Goal: Task Accomplishment & Management: Manage account settings

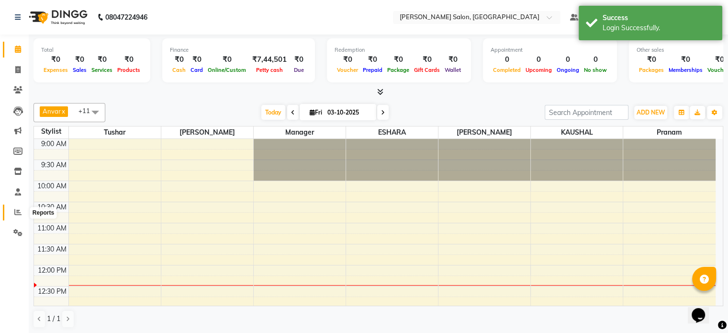
click at [18, 210] on icon at bounding box center [17, 211] width 7 height 7
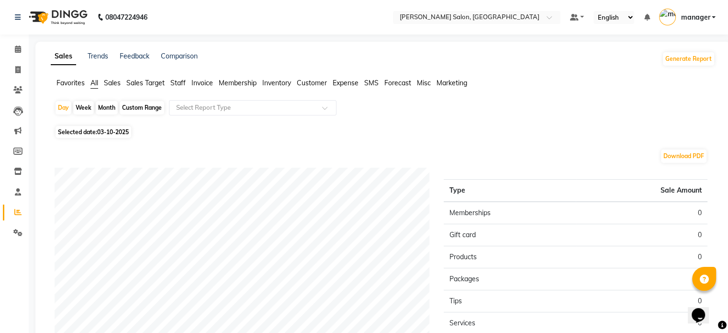
click at [115, 81] on span "Sales" at bounding box center [112, 83] width 17 height 9
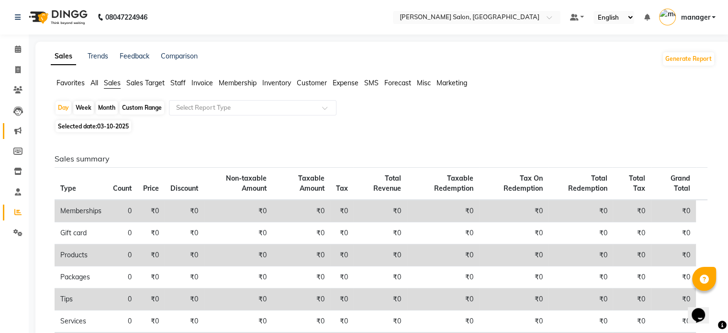
click at [21, 127] on icon at bounding box center [17, 130] width 7 height 7
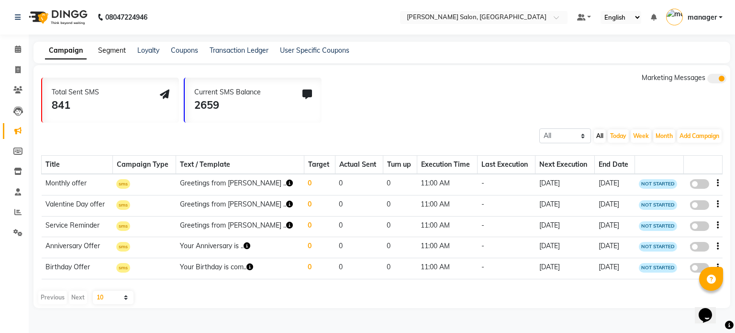
click at [115, 50] on link "Segment" at bounding box center [112, 50] width 28 height 9
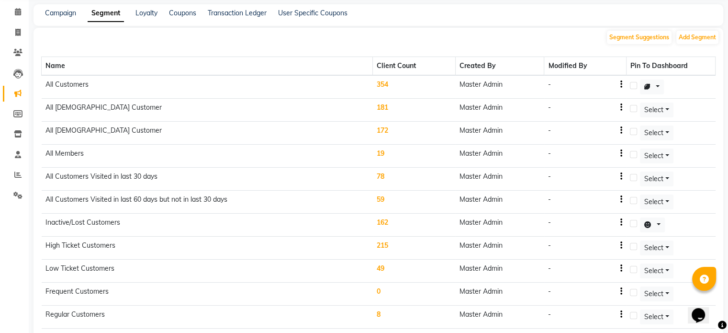
scroll to position [33, 0]
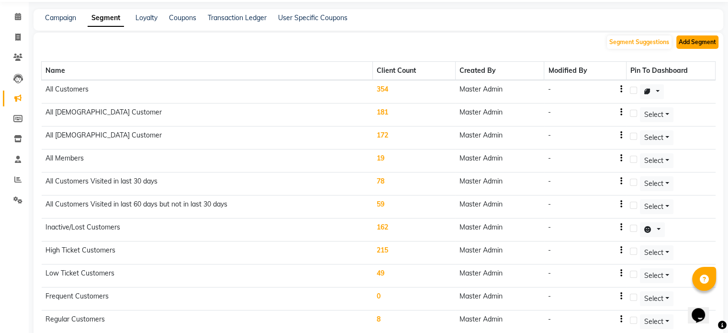
click at [716, 42] on button "Add Segment" at bounding box center [698, 41] width 42 height 13
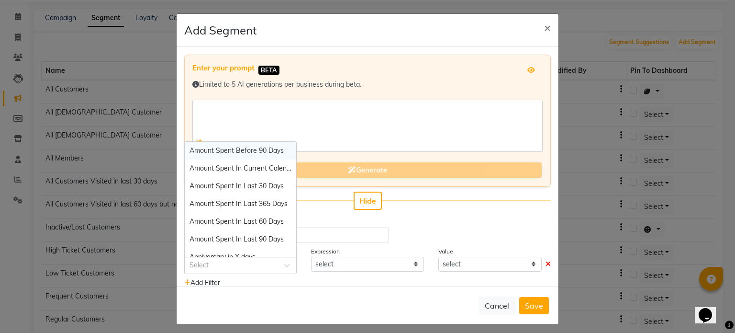
click at [272, 266] on div at bounding box center [241, 265] width 112 height 10
click at [270, 226] on div "Amount Spent In Last 60 Days" at bounding box center [241, 222] width 112 height 18
select select "="
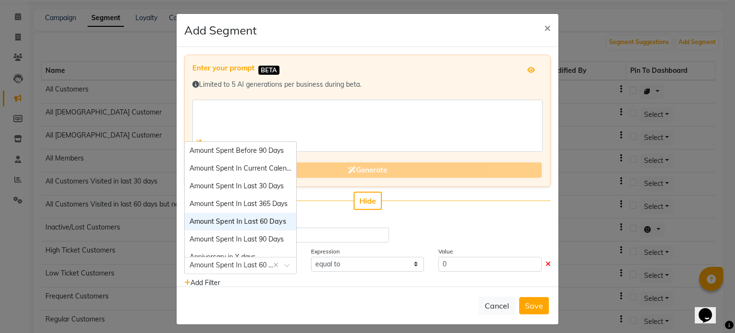
click at [284, 267] on span at bounding box center [290, 268] width 12 height 10
click at [269, 241] on span "Amount Spent In Last 90 Days" at bounding box center [237, 239] width 94 height 9
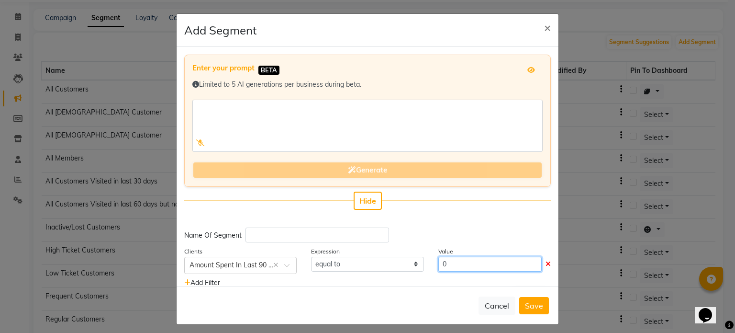
click at [478, 264] on input "0" at bounding box center [490, 264] width 103 height 15
click at [396, 278] on div "Add Filter" at bounding box center [367, 283] width 381 height 10
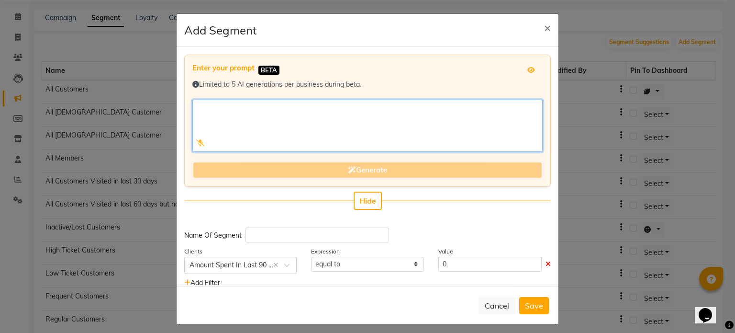
click at [260, 113] on textarea at bounding box center [367, 126] width 351 height 52
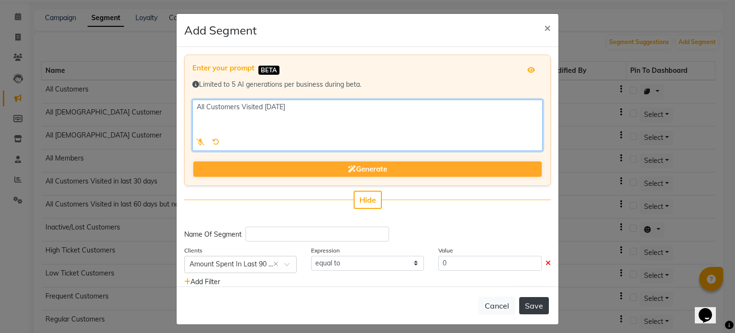
type textarea "All Customers Visited [DATE]"
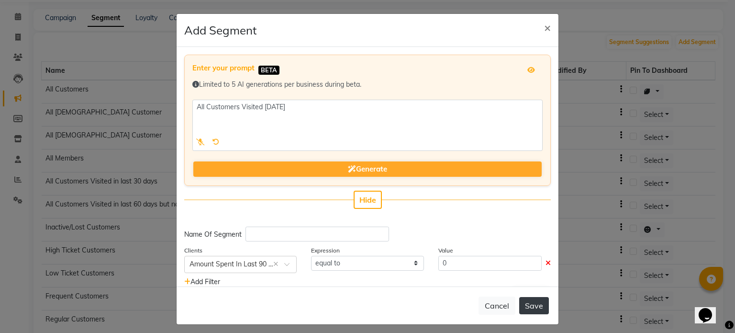
click at [534, 304] on button "Save" at bounding box center [535, 305] width 30 height 17
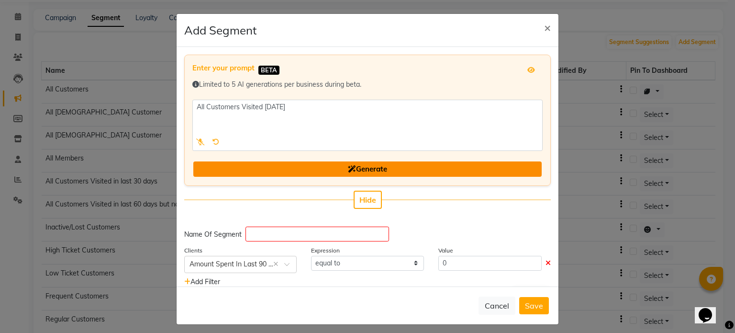
click at [365, 165] on span "Generate" at bounding box center [367, 168] width 39 height 9
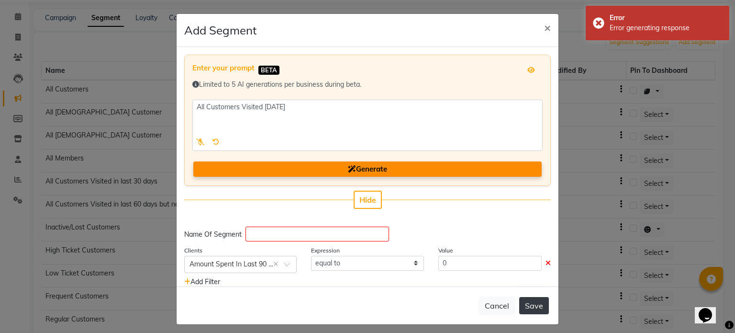
click at [520, 298] on button "Save" at bounding box center [535, 305] width 30 height 17
click at [525, 306] on button "Save" at bounding box center [535, 305] width 30 height 17
click at [294, 231] on input "text" at bounding box center [318, 233] width 144 height 15
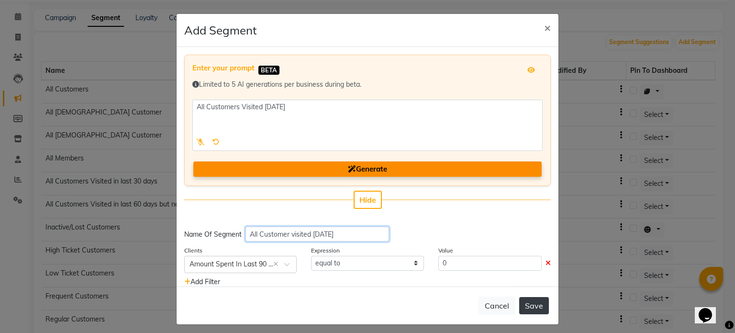
type input "All Customer visited [DATE]"
click at [523, 304] on button "Save" at bounding box center [535, 305] width 30 height 17
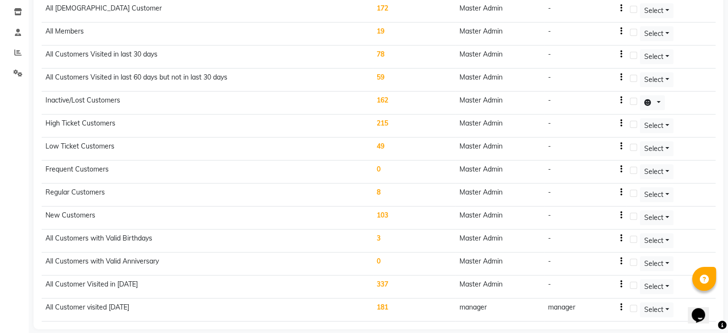
scroll to position [165, 0]
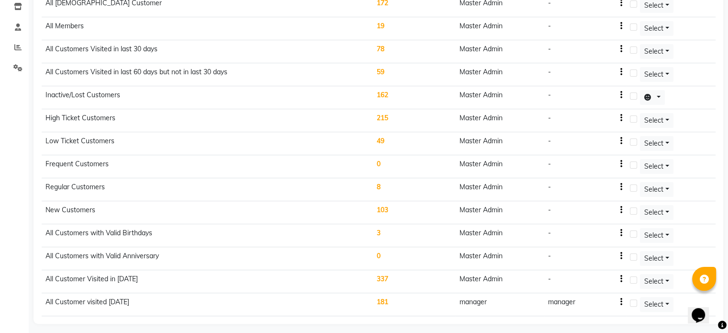
click at [387, 297] on td "181" at bounding box center [414, 304] width 83 height 23
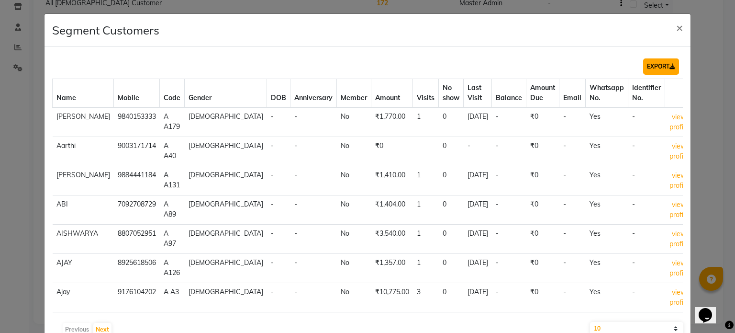
click at [654, 68] on button "EXPORT" at bounding box center [662, 66] width 36 height 16
click at [677, 27] on span "×" at bounding box center [680, 27] width 7 height 14
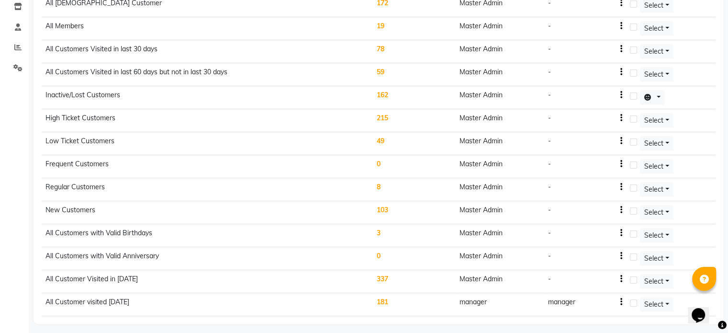
click at [381, 300] on td "181" at bounding box center [414, 304] width 83 height 23
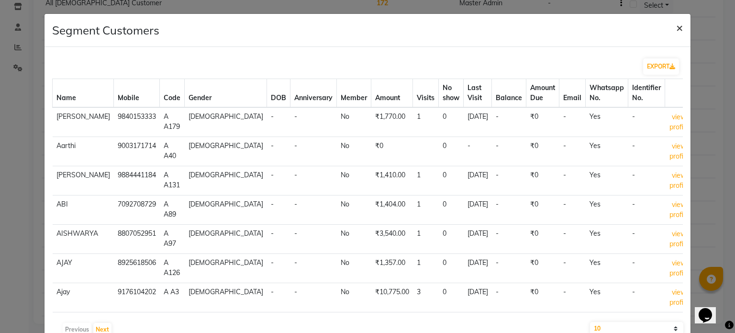
click at [677, 25] on span "×" at bounding box center [680, 27] width 7 height 14
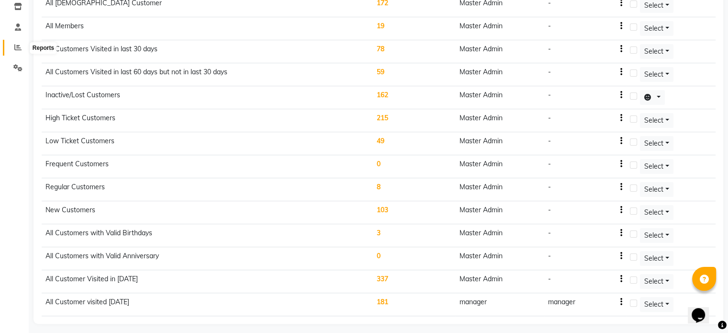
click at [16, 42] on span at bounding box center [18, 47] width 17 height 11
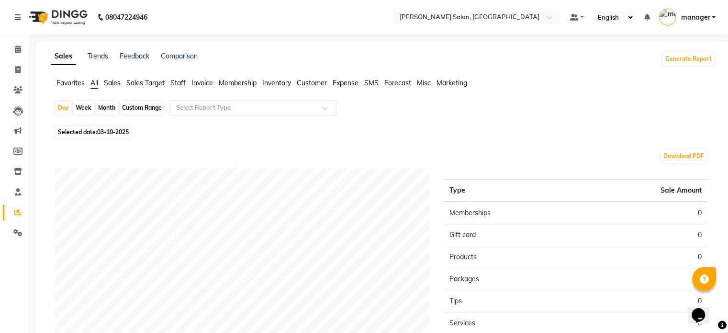
click at [115, 82] on span "Sales" at bounding box center [112, 83] width 17 height 9
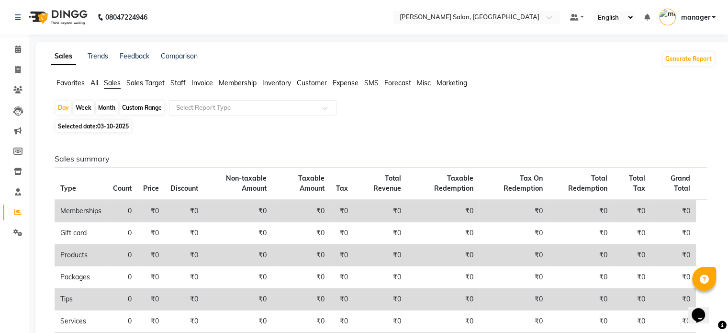
click at [142, 106] on div "Custom Range" at bounding box center [142, 107] width 45 height 13
select select "10"
select select "2025"
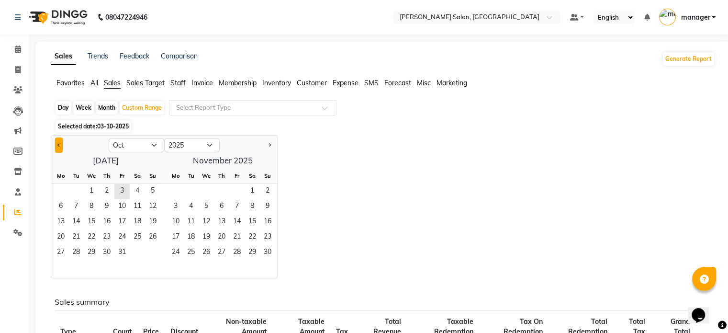
click at [59, 144] on span "Previous month" at bounding box center [58, 144] width 3 height 3
click at [80, 194] on span "1" at bounding box center [75, 191] width 15 height 15
click at [151, 145] on select "Jan Feb Mar Apr May Jun [DATE] Aug Sep Oct Nov Dec" at bounding box center [137, 145] width 56 height 14
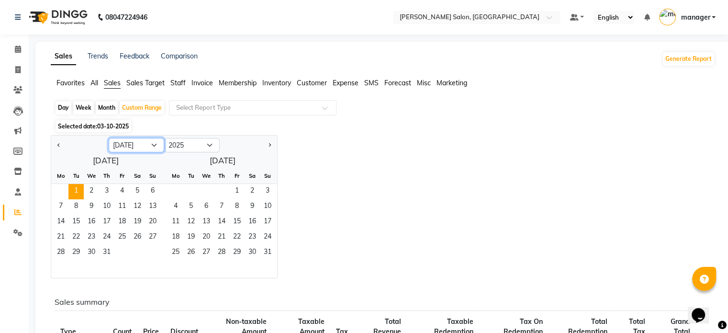
select select "9"
click at [109, 138] on select "Jan Feb Mar Apr May Jun [DATE] Aug Sep Oct Nov Dec" at bounding box center [137, 145] width 56 height 14
click at [76, 252] on span "30" at bounding box center [75, 252] width 15 height 15
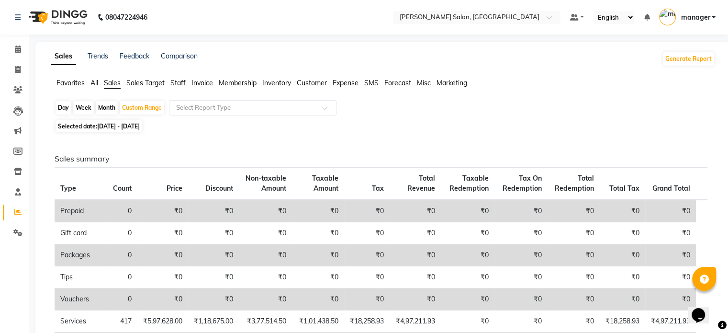
click at [318, 83] on span "Customer" at bounding box center [312, 83] width 30 height 9
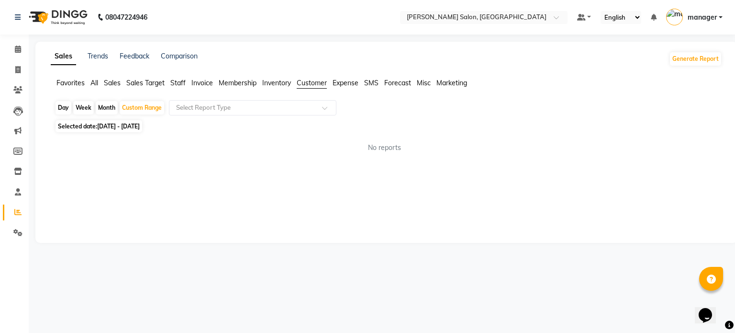
click at [109, 84] on span "Sales" at bounding box center [112, 83] width 17 height 9
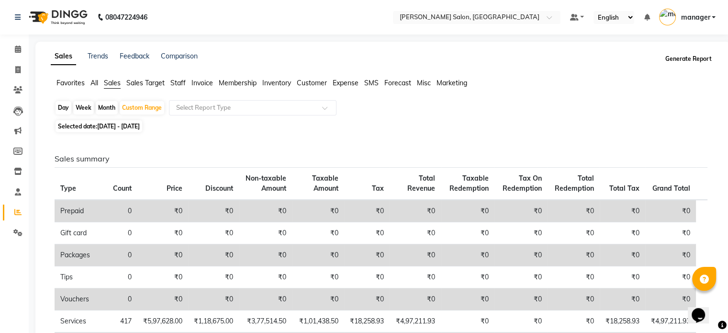
click at [680, 65] on button "Generate Report" at bounding box center [688, 58] width 51 height 13
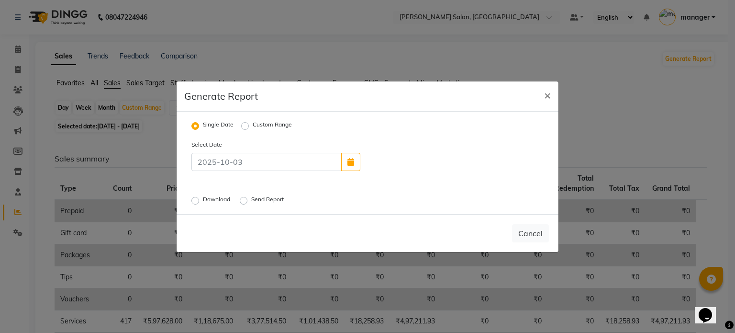
click at [253, 126] on label "Custom Range" at bounding box center [272, 125] width 39 height 11
click at [244, 126] on input "Custom Range" at bounding box center [246, 125] width 7 height 7
radio input "true"
select select "10"
select select "2025"
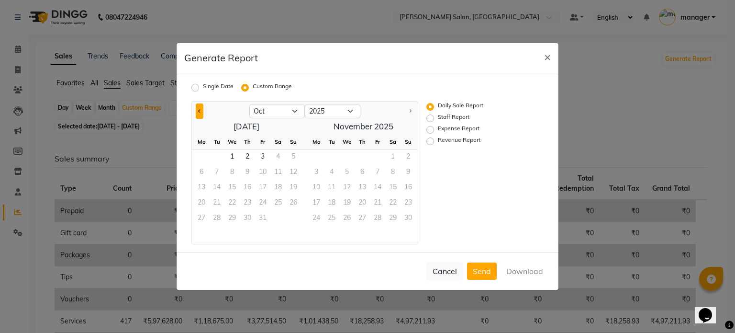
click at [196, 108] on button "Previous month" at bounding box center [200, 110] width 8 height 15
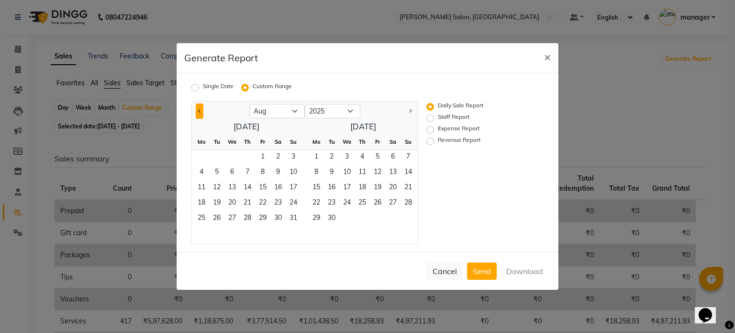
click at [196, 108] on button "Previous month" at bounding box center [200, 110] width 8 height 15
click at [215, 153] on span "1" at bounding box center [216, 157] width 15 height 15
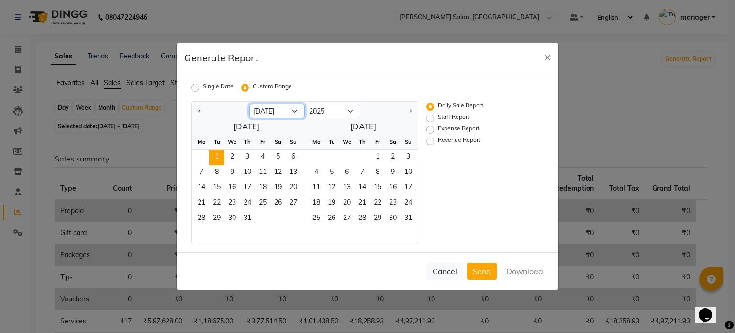
click at [294, 111] on select "Jan Feb Mar Apr May Jun [DATE] Aug Sep Oct" at bounding box center [277, 111] width 56 height 14
click at [249, 104] on select "Jan Feb Mar Apr May Jun [DATE] Aug Sep Oct" at bounding box center [277, 111] width 56 height 14
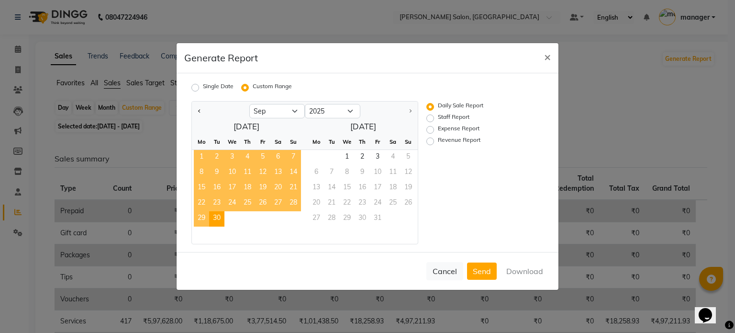
click at [219, 216] on span "30" at bounding box center [216, 218] width 15 height 15
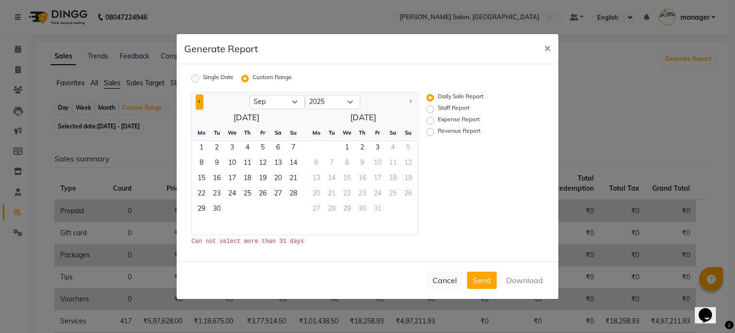
click at [198, 98] on button "Previous month" at bounding box center [200, 101] width 8 height 15
select select "7"
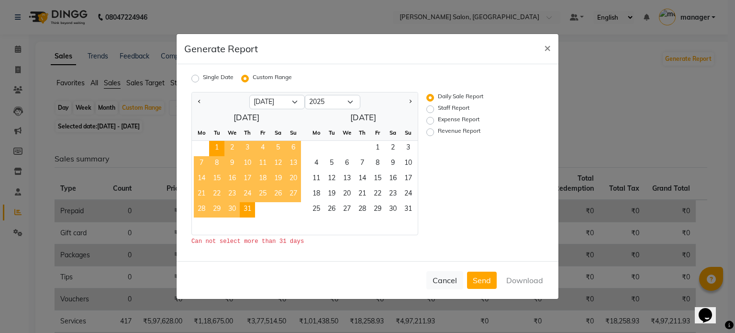
click at [250, 209] on span "31" at bounding box center [247, 209] width 15 height 15
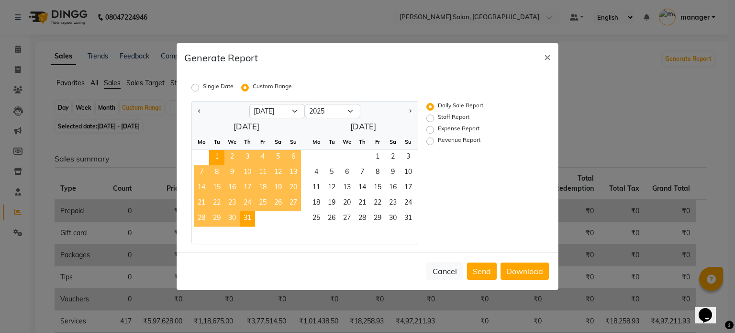
click at [435, 139] on div "Revenue Report" at bounding box center [474, 141] width 95 height 11
click at [438, 144] on label "Revenue Report" at bounding box center [459, 141] width 43 height 11
click at [429, 144] on input "Revenue Report" at bounding box center [432, 141] width 7 height 7
radio input "true"
click at [520, 270] on button "Download" at bounding box center [525, 270] width 48 height 17
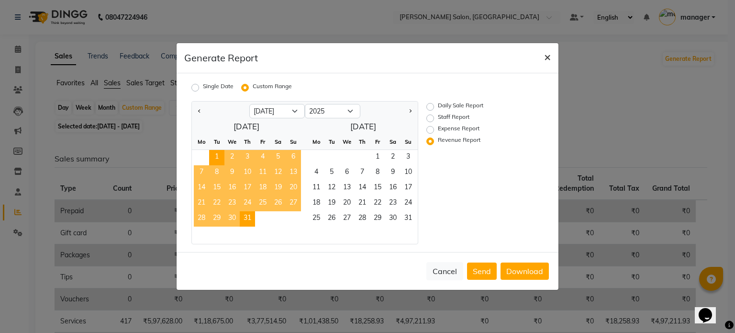
click at [545, 57] on span "×" at bounding box center [547, 56] width 7 height 14
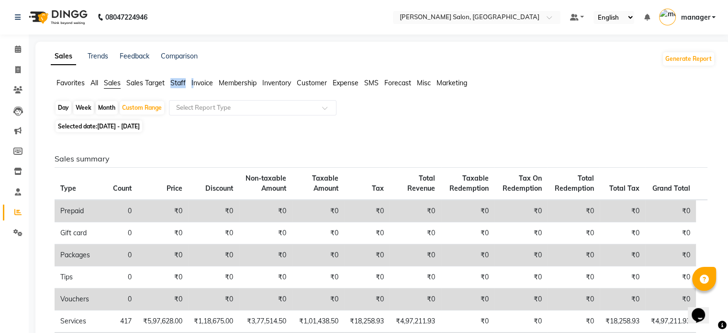
drag, startPoint x: 163, startPoint y: 89, endPoint x: 193, endPoint y: 87, distance: 30.7
click at [193, 87] on div "Favorites All Sales Sales Target Staff Invoice Membership Inventory Customer Ex…" at bounding box center [383, 87] width 679 height 18
click at [207, 84] on span "Invoice" at bounding box center [203, 83] width 22 height 9
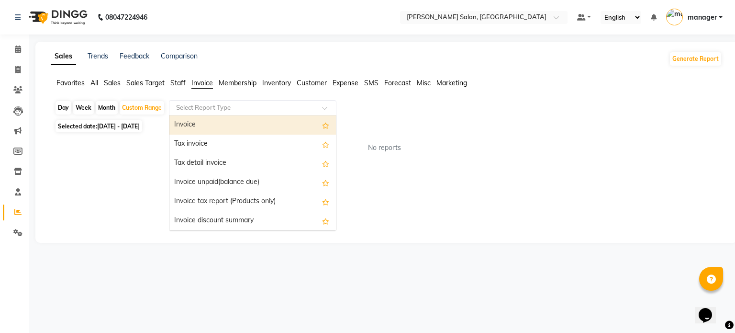
click at [236, 113] on div "Select Report Type" at bounding box center [253, 107] width 168 height 15
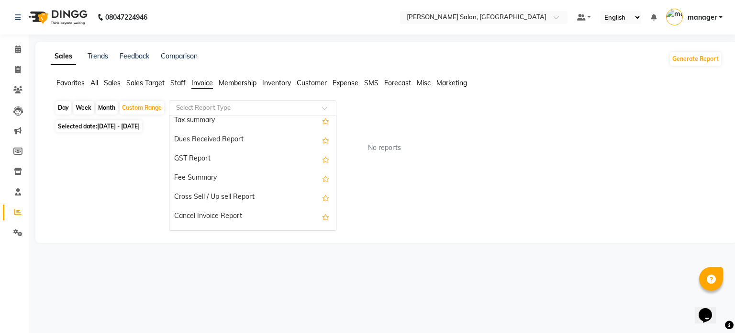
scroll to position [172, 0]
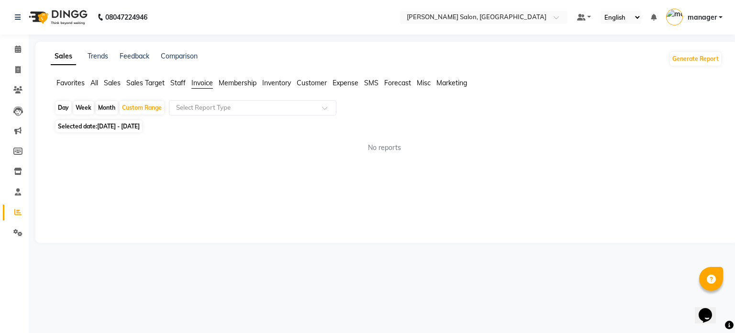
click at [249, 81] on span "Membership" at bounding box center [238, 83] width 38 height 9
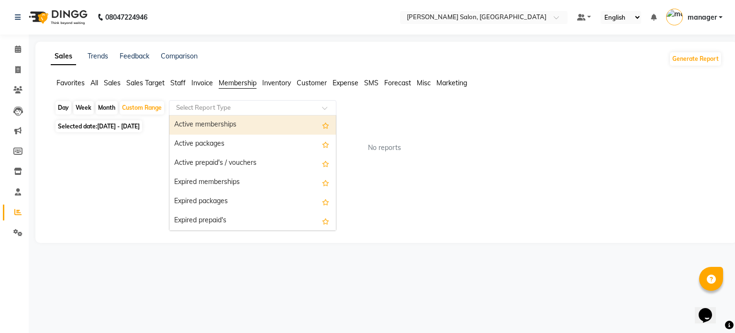
click at [227, 111] on input "text" at bounding box center [243, 108] width 138 height 10
click at [314, 81] on span "Customer" at bounding box center [312, 83] width 30 height 9
click at [250, 107] on input "text" at bounding box center [243, 108] width 138 height 10
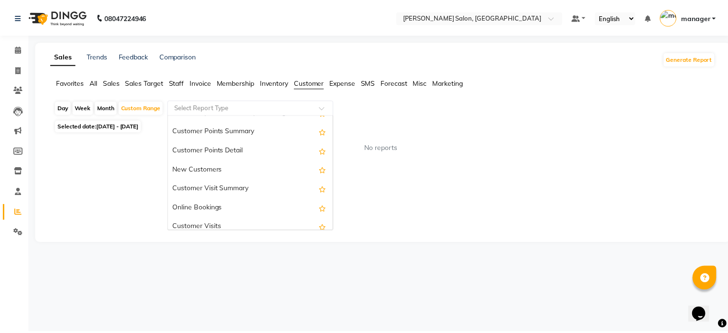
scroll to position [134, 0]
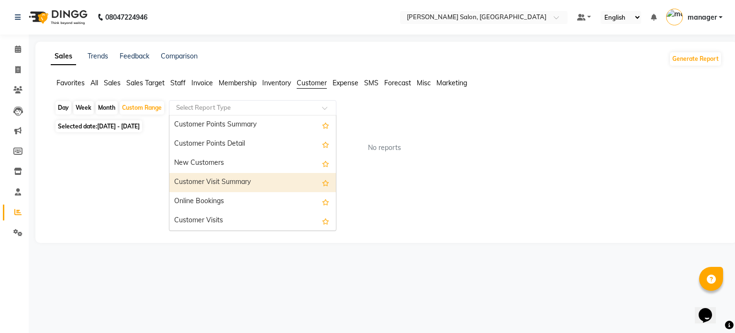
click at [251, 183] on div "Customer Visit Summary" at bounding box center [253, 182] width 167 height 19
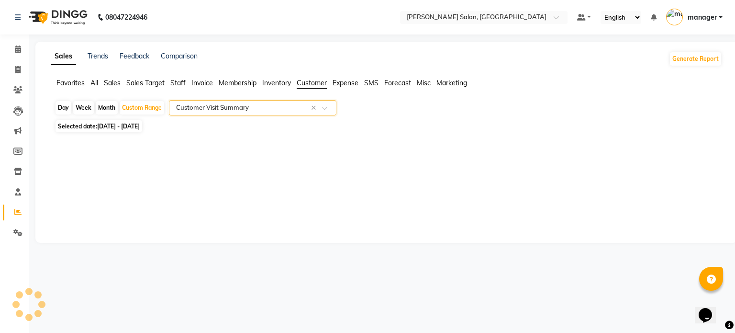
select select "full_report"
select select "pdf"
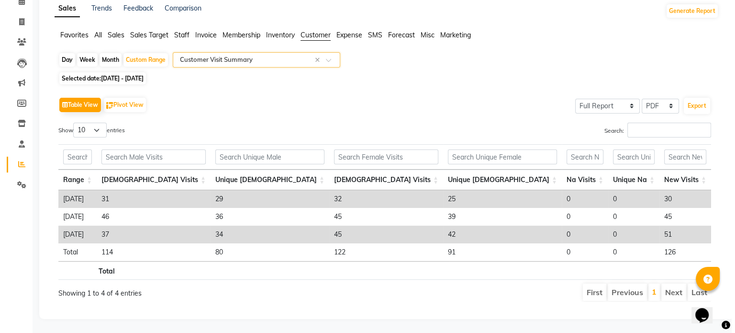
scroll to position [48, 0]
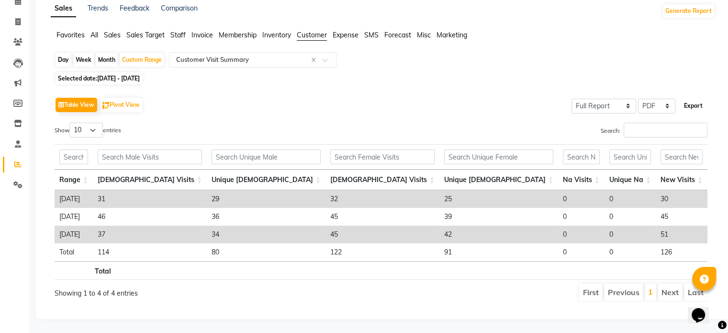
click at [688, 108] on button "Export" at bounding box center [693, 106] width 26 height 16
select select "monospace"
select select "12px"
select select "template_1"
select select "A4"
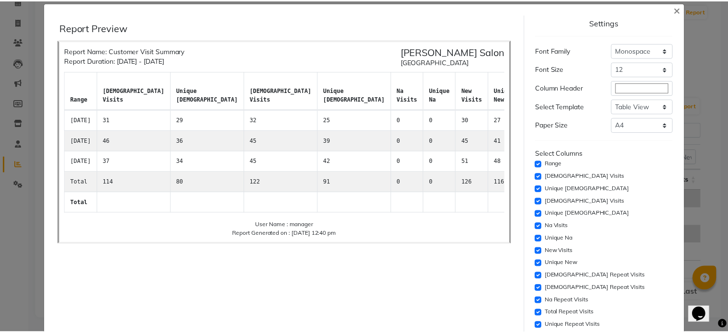
scroll to position [0, 0]
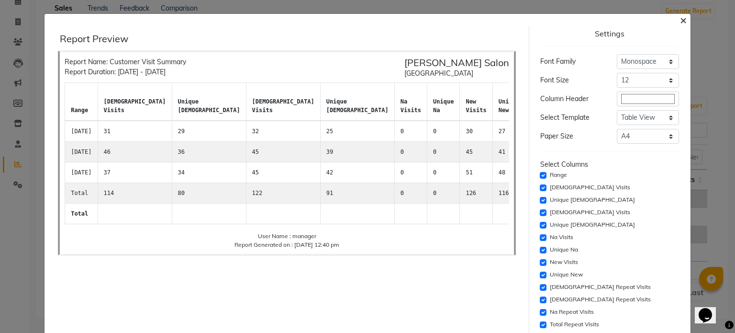
click at [683, 18] on button "×" at bounding box center [684, 19] width 22 height 27
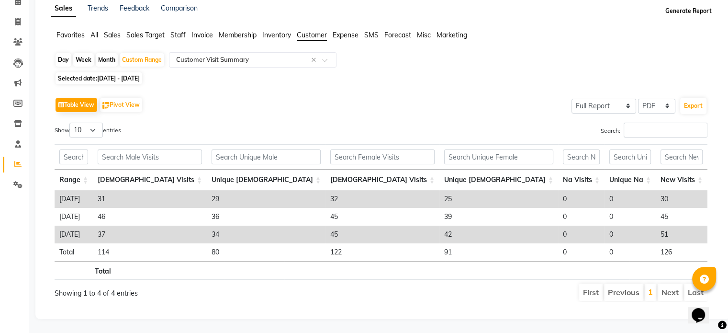
click at [691, 8] on button "Generate Report" at bounding box center [688, 10] width 51 height 13
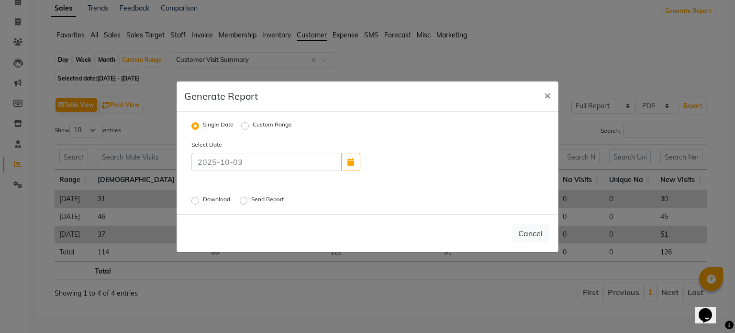
click at [253, 124] on label "Custom Range" at bounding box center [272, 125] width 39 height 11
click at [243, 124] on input "Custom Range" at bounding box center [246, 125] width 7 height 7
radio input "true"
select select "10"
select select "2025"
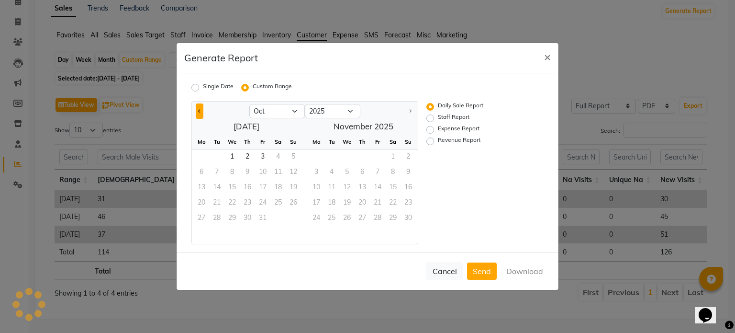
click at [199, 111] on span "Previous month" at bounding box center [199, 110] width 3 height 3
select select "9"
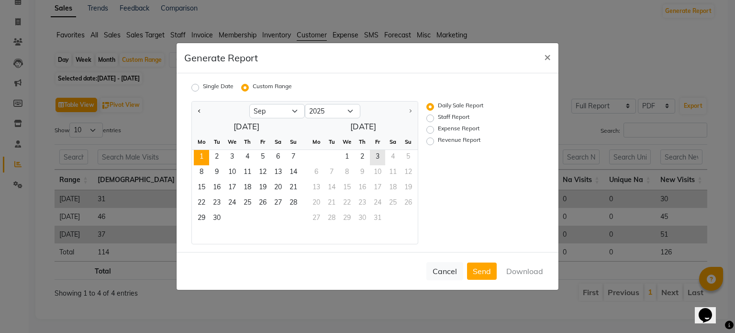
click at [205, 158] on span "1" at bounding box center [201, 157] width 15 height 15
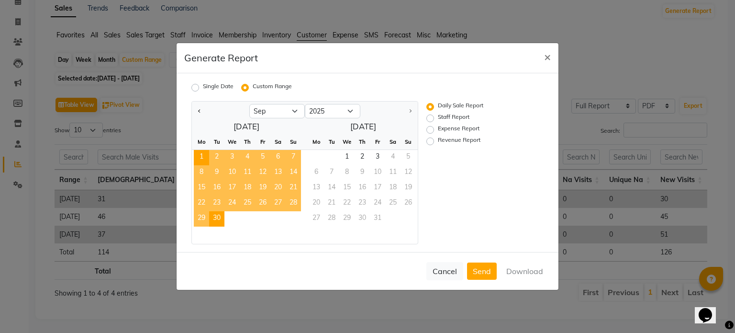
click at [220, 218] on span "30" at bounding box center [216, 218] width 15 height 15
click at [438, 119] on label "Staff Report" at bounding box center [454, 118] width 32 height 11
click at [431, 119] on input "Staff Report" at bounding box center [432, 118] width 7 height 7
radio input "true"
click at [438, 133] on label "Expense Report" at bounding box center [459, 129] width 42 height 11
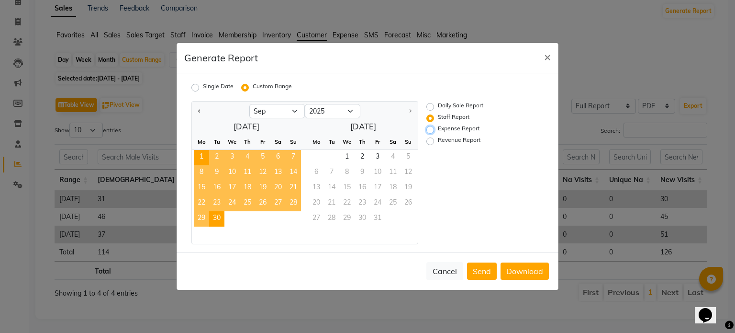
click at [429, 133] on input "Expense Report" at bounding box center [432, 129] width 7 height 7
radio input "true"
click at [516, 272] on button "Download" at bounding box center [525, 270] width 48 height 17
click at [547, 57] on span "×" at bounding box center [547, 56] width 7 height 14
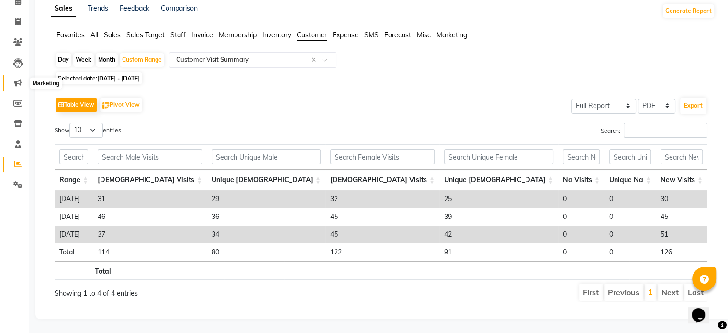
click at [19, 81] on icon at bounding box center [17, 82] width 7 height 7
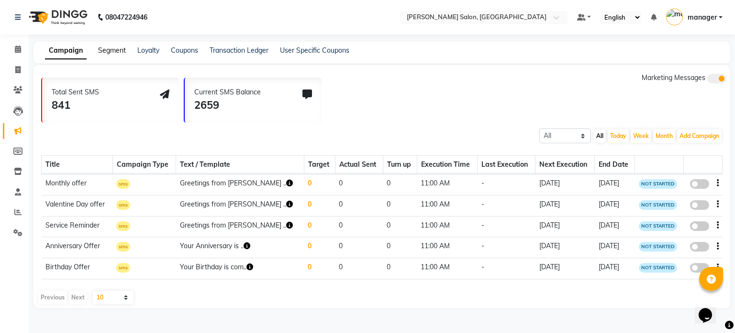
click at [109, 48] on link "Segment" at bounding box center [112, 50] width 28 height 9
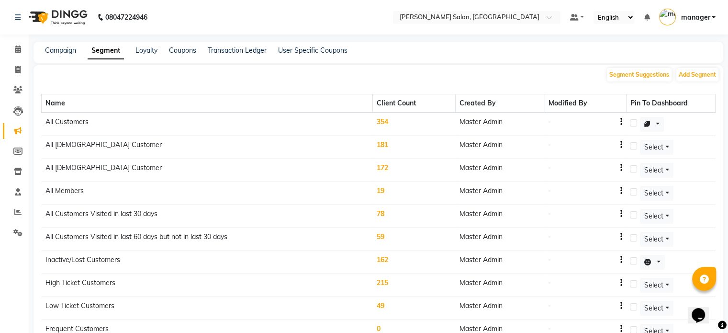
click at [385, 120] on td "354" at bounding box center [414, 124] width 83 height 23
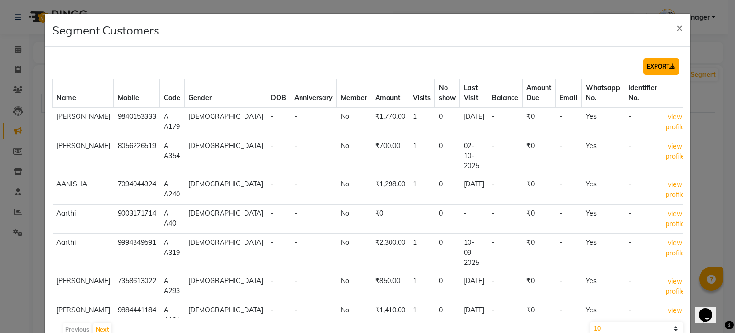
click at [656, 67] on button "EXPORT" at bounding box center [662, 66] width 36 height 16
click at [677, 28] on span "×" at bounding box center [680, 27] width 7 height 14
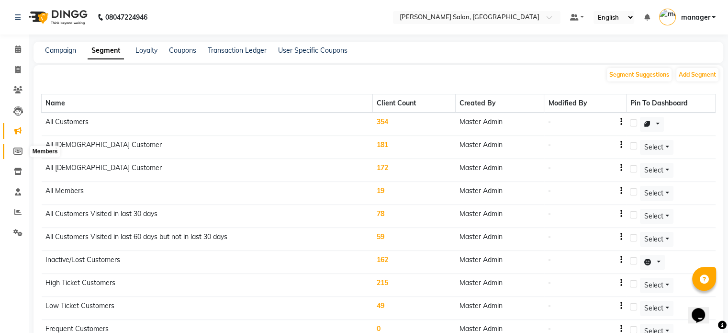
click at [21, 153] on icon at bounding box center [17, 150] width 9 height 7
select select
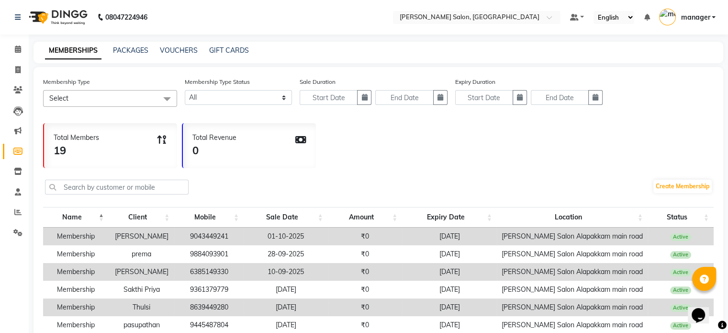
click at [147, 95] on span "Select" at bounding box center [110, 98] width 134 height 17
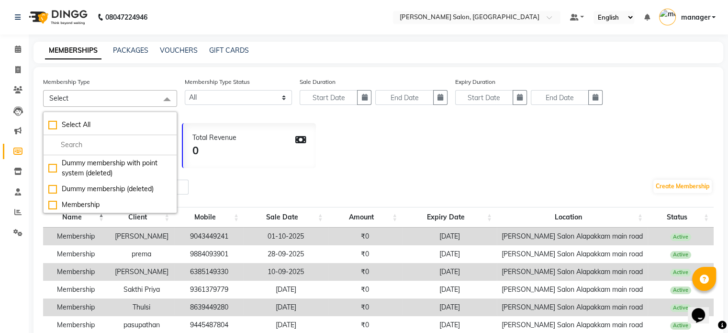
click at [388, 143] on div "Total Members 19 Total Revenue 0" at bounding box center [378, 143] width 671 height 50
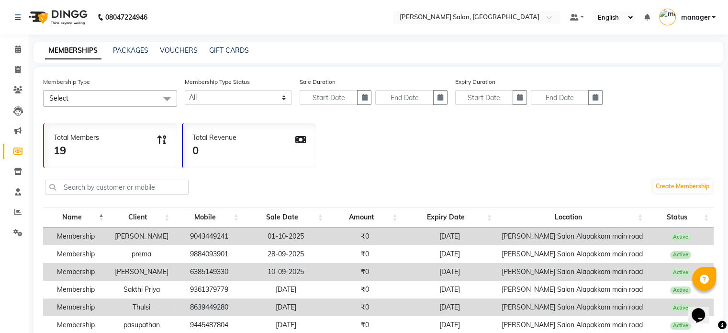
click at [388, 143] on div "Total Members 19 Total Revenue 0" at bounding box center [378, 143] width 671 height 50
click at [235, 101] on select "Active Expired All" at bounding box center [238, 97] width 107 height 15
click at [185, 90] on select "Active Expired All" at bounding box center [238, 97] width 107 height 15
click at [82, 96] on span "Select" at bounding box center [110, 98] width 134 height 17
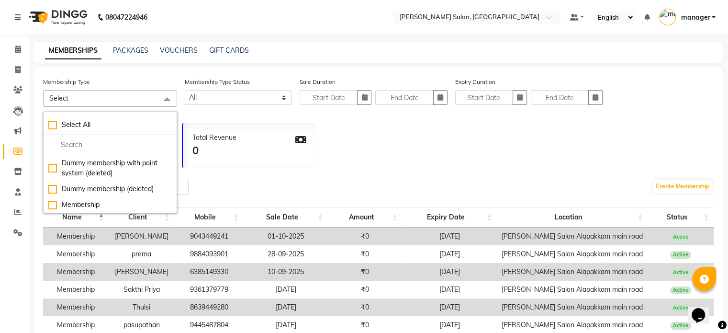
click at [407, 157] on div "Total Members 19 Total Revenue 0" at bounding box center [378, 143] width 671 height 50
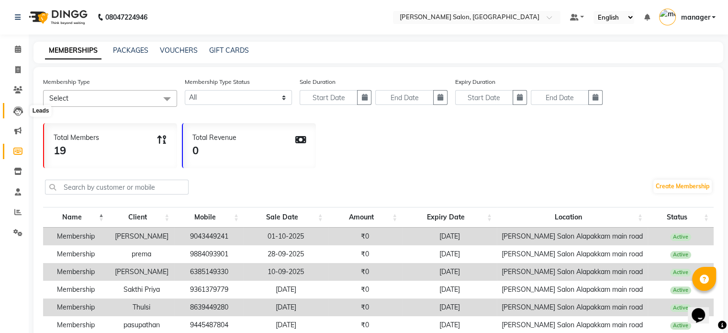
click at [15, 109] on icon at bounding box center [18, 111] width 10 height 10
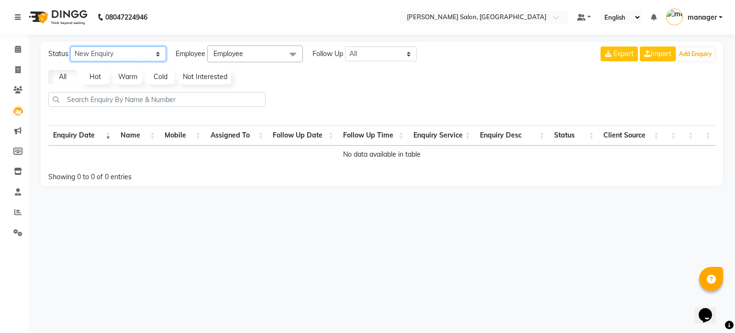
click at [130, 53] on select "New Enquiry Open Enquiry Converted Enquiry All" at bounding box center [118, 53] width 96 height 15
select select "None"
click at [70, 46] on select "New Enquiry Open Enquiry Converted Enquiry All" at bounding box center [118, 53] width 96 height 15
click at [254, 52] on span "Employee" at bounding box center [255, 53] width 96 height 17
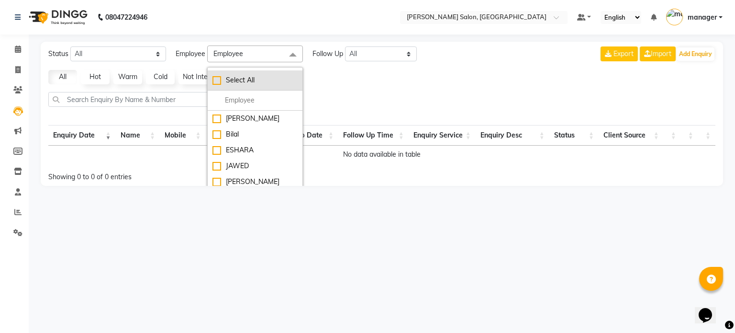
click at [220, 76] on div "Select All" at bounding box center [255, 80] width 85 height 10
checkbox input "true"
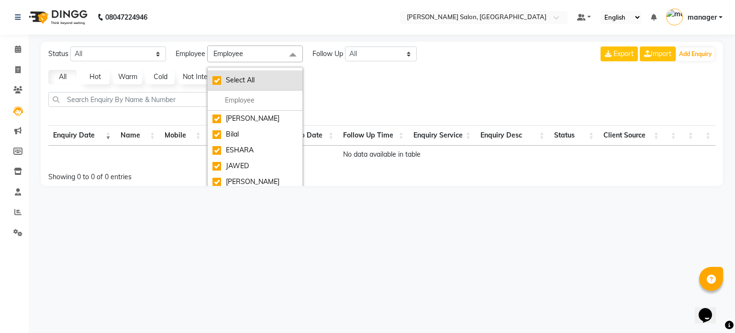
checkbox input "true"
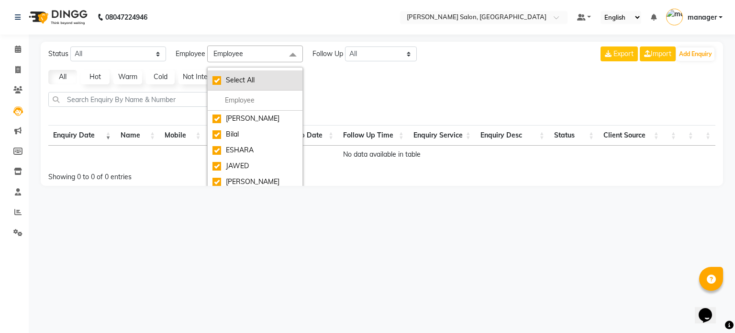
checkbox input "true"
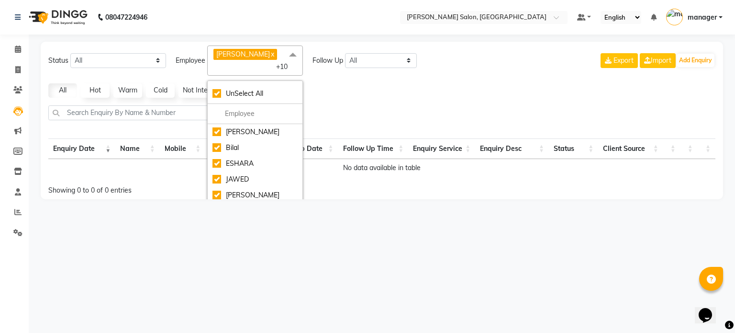
click at [346, 92] on div "Status New Enquiry Open Enquiry Converted Enquiry All All New Open Converted Em…" at bounding box center [382, 121] width 683 height 158
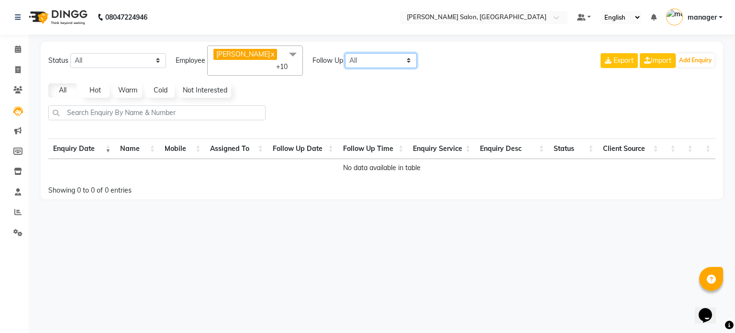
click at [373, 53] on select "All [DATE] [DATE] This Week This Month Custom" at bounding box center [381, 60] width 72 height 15
click at [320, 88] on div "Status New Enquiry Open Enquiry Converted Enquiry All All New Open Converted Em…" at bounding box center [382, 121] width 683 height 158
click at [19, 133] on icon at bounding box center [17, 130] width 7 height 7
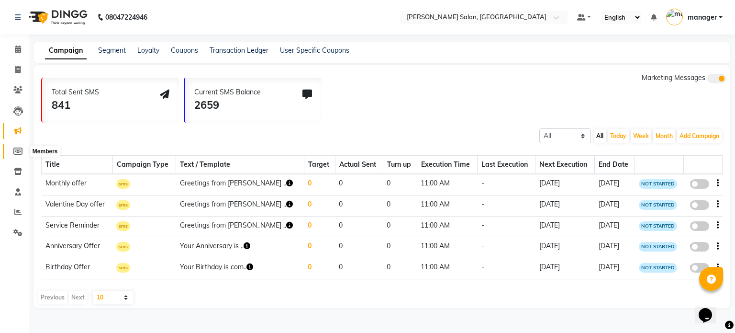
click at [22, 153] on icon at bounding box center [17, 150] width 9 height 7
select select
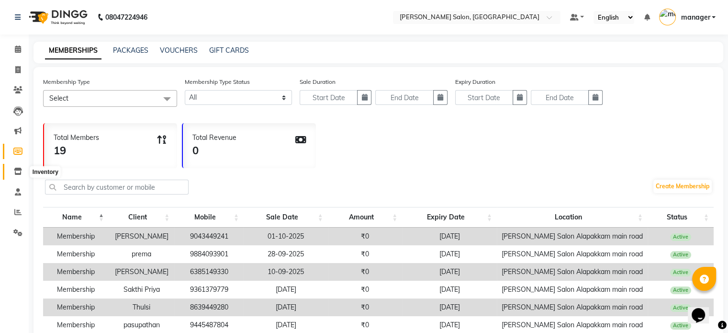
click at [14, 170] on icon at bounding box center [18, 171] width 8 height 7
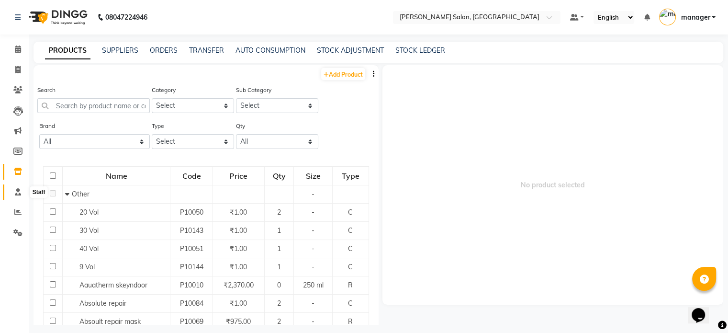
click at [16, 194] on icon at bounding box center [18, 191] width 6 height 7
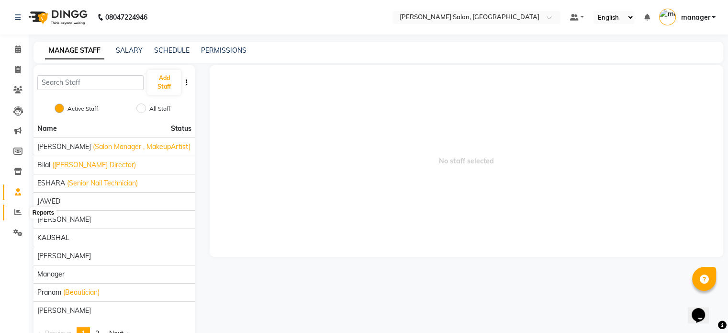
click at [20, 215] on icon at bounding box center [17, 211] width 7 height 7
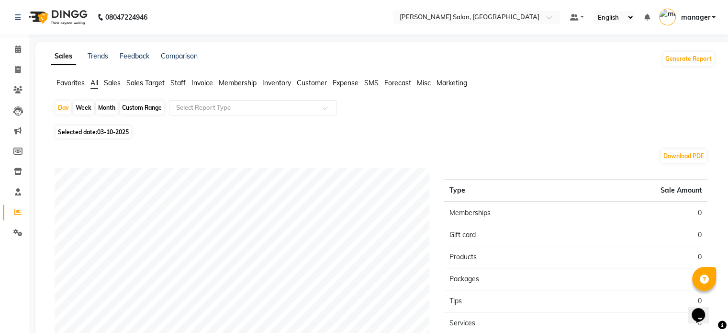
click at [117, 80] on span "Sales" at bounding box center [112, 83] width 17 height 9
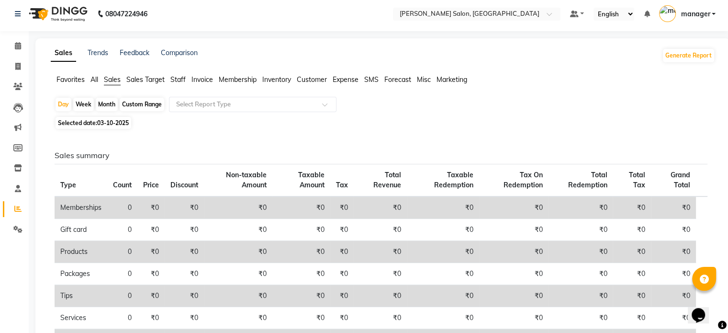
scroll to position [1, 0]
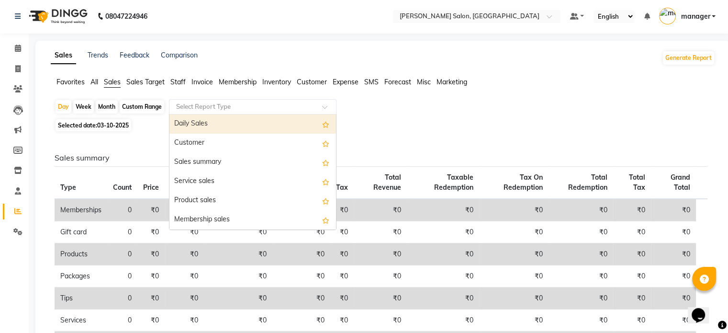
click at [245, 105] on input "text" at bounding box center [243, 107] width 138 height 10
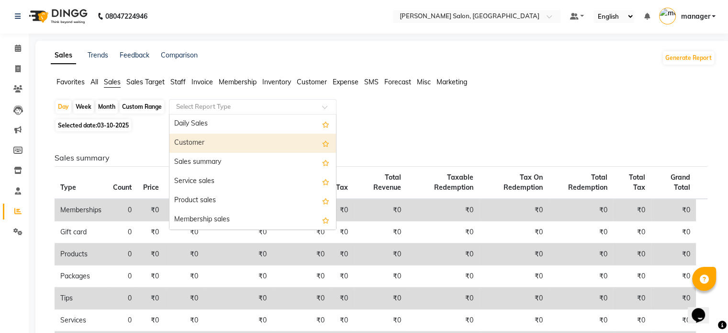
click at [254, 136] on div "Customer" at bounding box center [253, 143] width 167 height 19
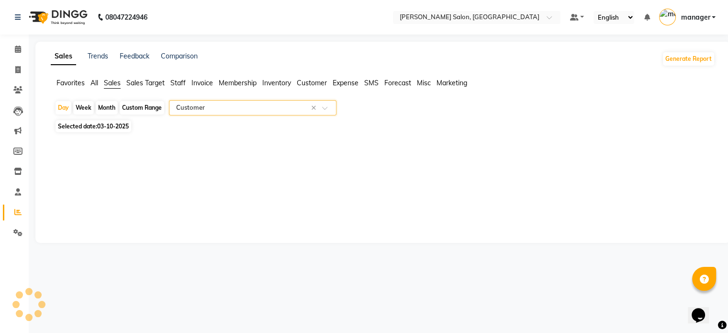
scroll to position [0, 0]
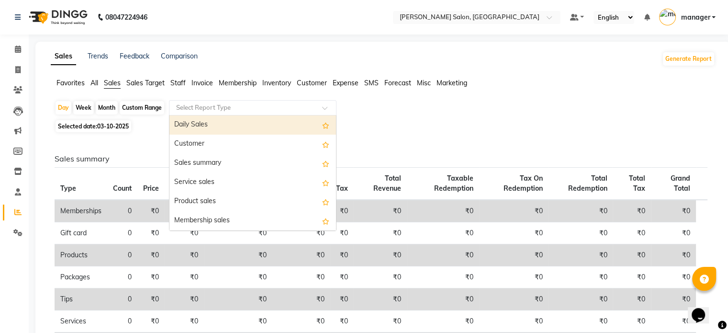
click at [190, 104] on input "text" at bounding box center [243, 108] width 138 height 10
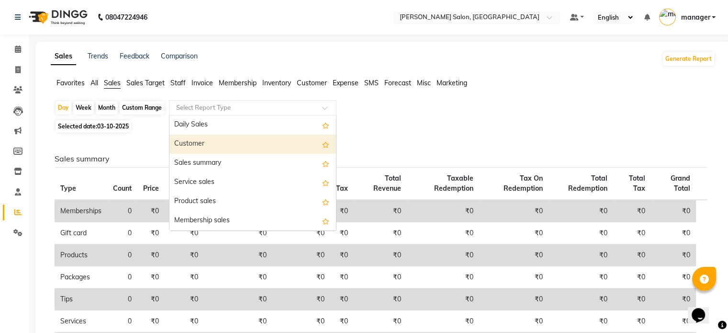
click at [223, 141] on div "Customer" at bounding box center [253, 144] width 167 height 19
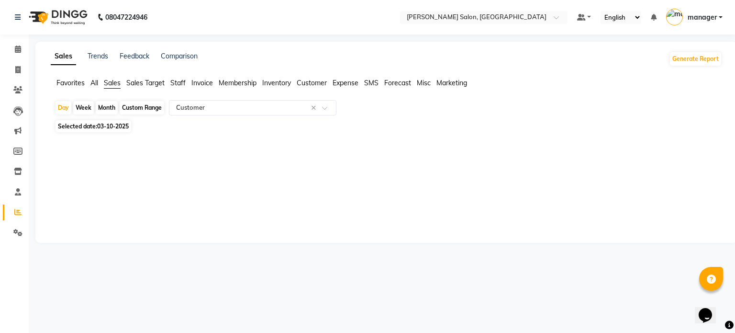
click at [141, 104] on div "Custom Range" at bounding box center [142, 107] width 45 height 13
select select "10"
select select "2025"
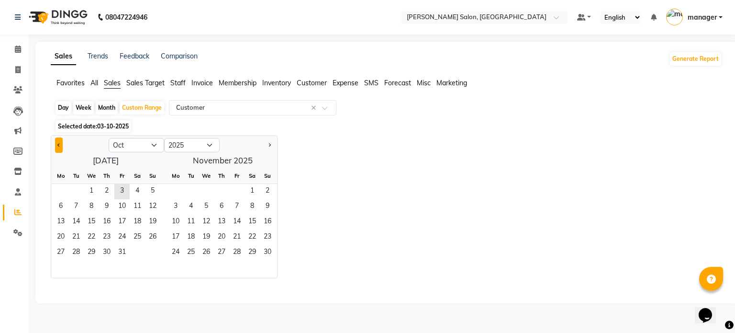
click at [58, 144] on span "Previous month" at bounding box center [58, 144] width 3 height 3
select select "9"
click at [65, 188] on span "1" at bounding box center [60, 191] width 15 height 15
click at [73, 247] on span "30" at bounding box center [75, 252] width 15 height 15
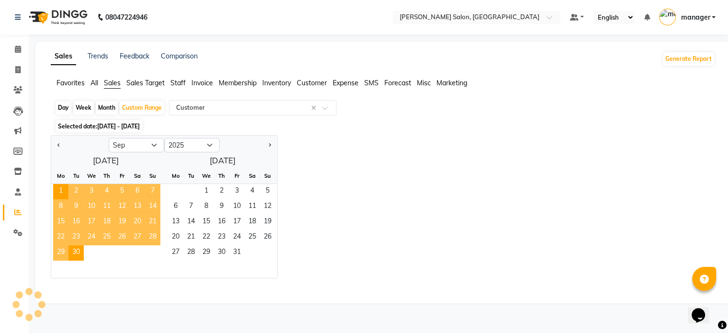
select select "full_report"
select select "pdf"
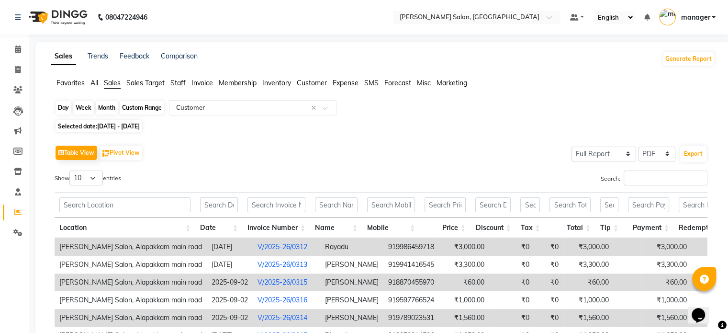
click at [151, 105] on div "Custom Range" at bounding box center [142, 107] width 45 height 13
select select "9"
select select "2025"
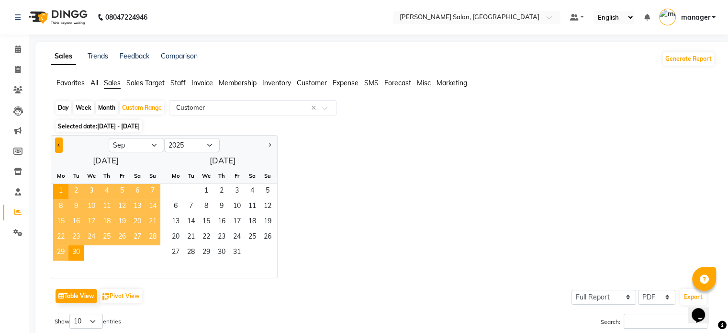
click at [59, 146] on span "Previous month" at bounding box center [58, 144] width 3 height 3
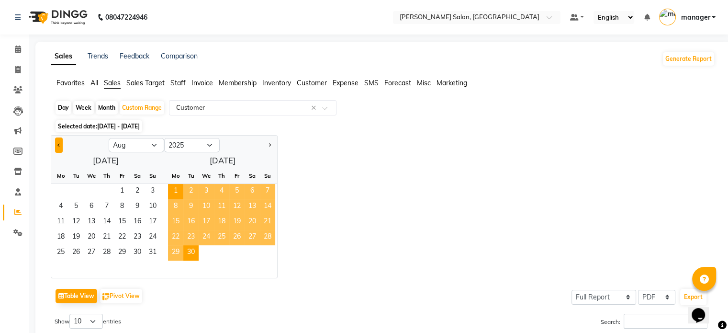
click at [59, 146] on span "Previous month" at bounding box center [58, 144] width 3 height 3
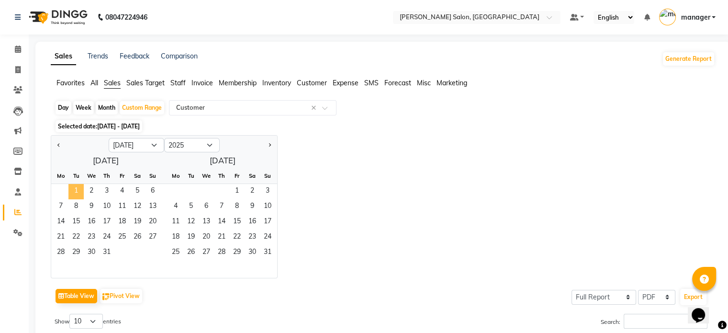
click at [74, 187] on span "1" at bounding box center [75, 191] width 15 height 15
click at [155, 145] on select "Jan Feb Mar Apr May Jun [DATE] Aug Sep Oct Nov Dec" at bounding box center [137, 145] width 56 height 14
select select "9"
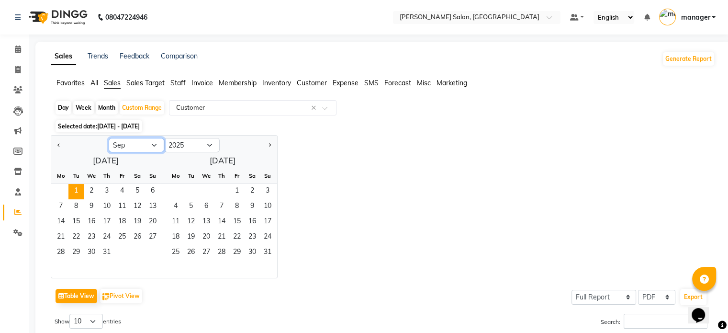
click at [109, 138] on select "Jan Feb Mar Apr May Jun [DATE] Aug Sep Oct Nov Dec" at bounding box center [137, 145] width 56 height 14
click at [82, 249] on span "30" at bounding box center [75, 252] width 15 height 15
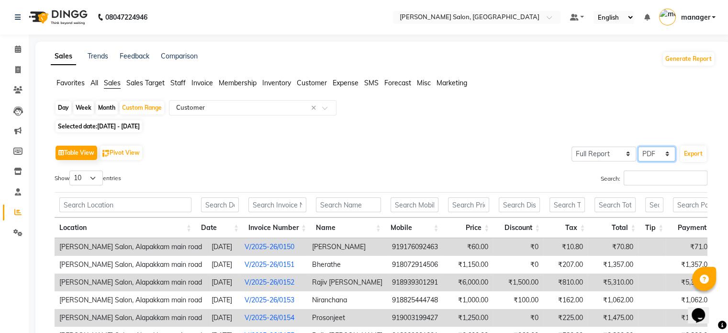
click at [652, 151] on select "Select CSV PDF" at bounding box center [656, 154] width 37 height 15
click at [697, 153] on button "Export" at bounding box center [693, 154] width 26 height 16
select select "monospace"
select select "12px"
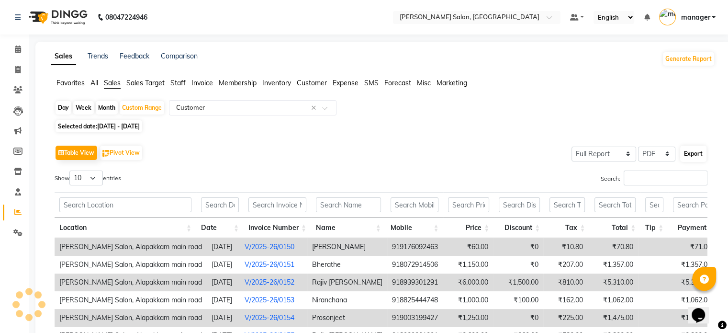
select select "template_1"
select select "A4"
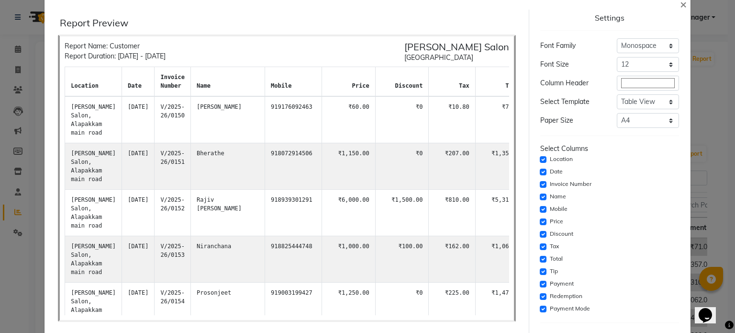
scroll to position [8, 0]
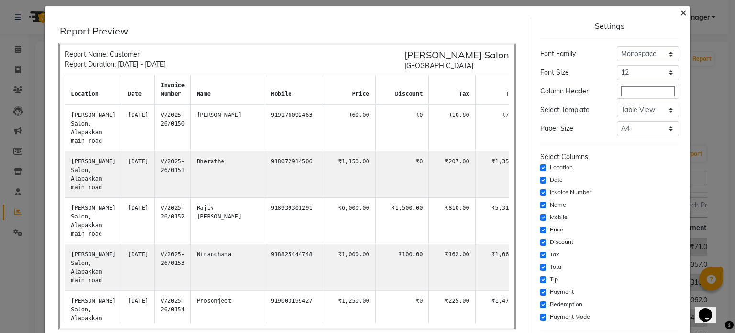
click at [680, 11] on span "×" at bounding box center [683, 12] width 7 height 14
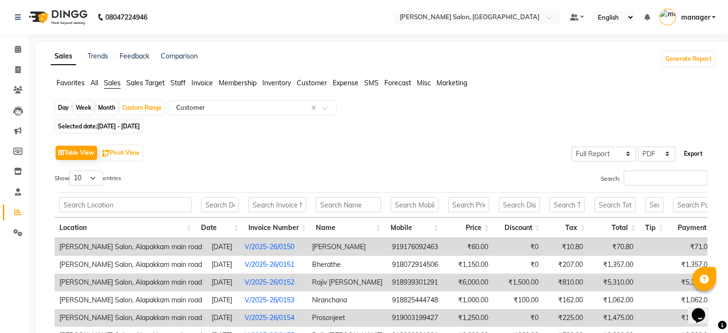
click at [694, 155] on button "Export" at bounding box center [693, 154] width 26 height 16
select select "monospace"
select select "12px"
select select "template_1"
select select "A4"
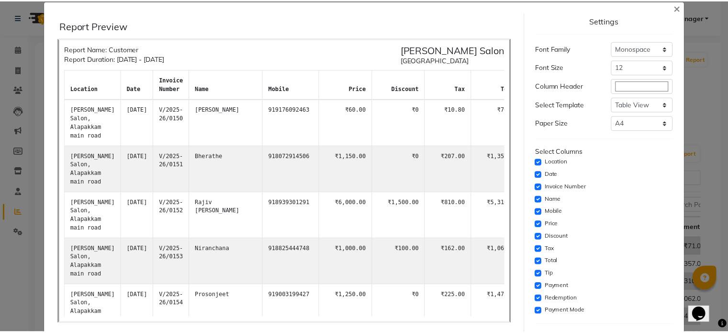
scroll to position [0, 0]
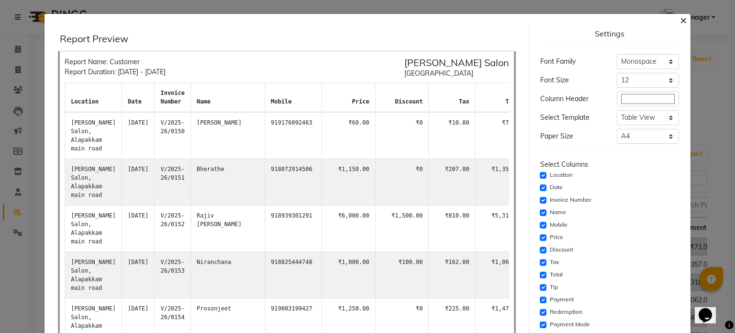
click at [680, 20] on span "×" at bounding box center [683, 19] width 7 height 14
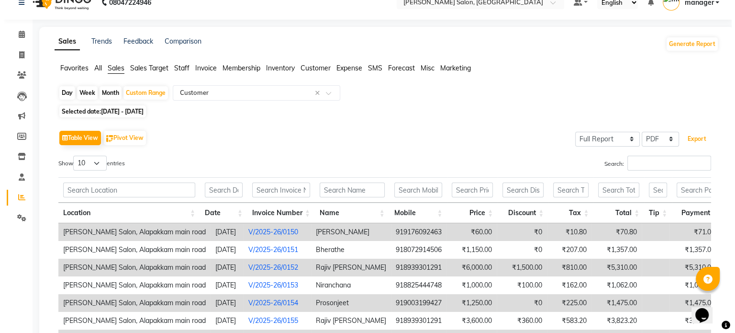
scroll to position [12, 0]
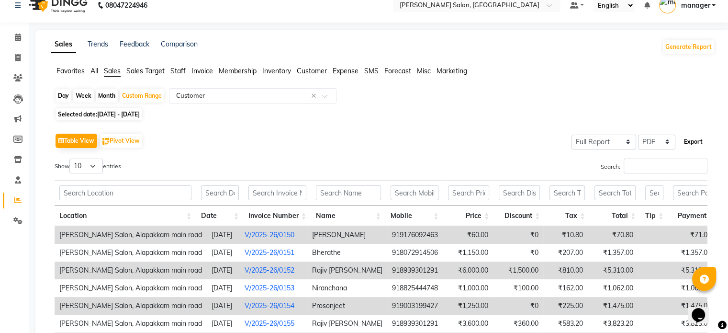
click at [689, 139] on button "Export" at bounding box center [693, 142] width 26 height 16
select select "monospace"
select select "12px"
select select "template_1"
select select "A4"
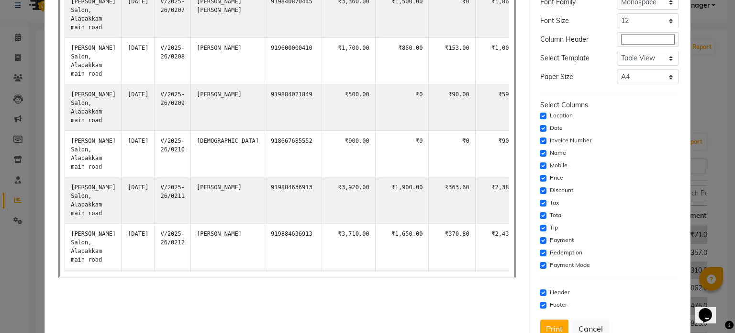
scroll to position [89, 0]
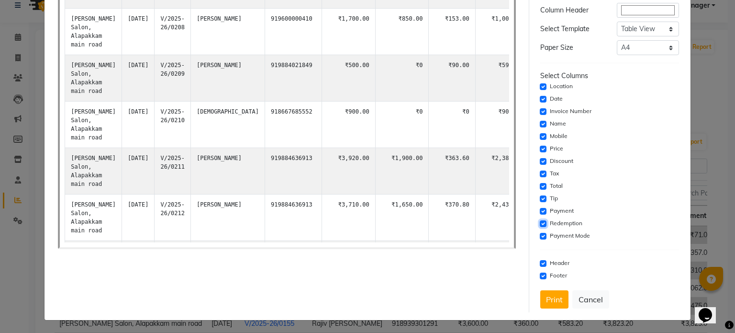
click at [540, 221] on input "checkbox" at bounding box center [543, 223] width 7 height 7
checkbox input "false"
click at [540, 196] on input "checkbox" at bounding box center [543, 198] width 7 height 7
checkbox input "false"
click at [540, 158] on input "checkbox" at bounding box center [543, 161] width 7 height 7
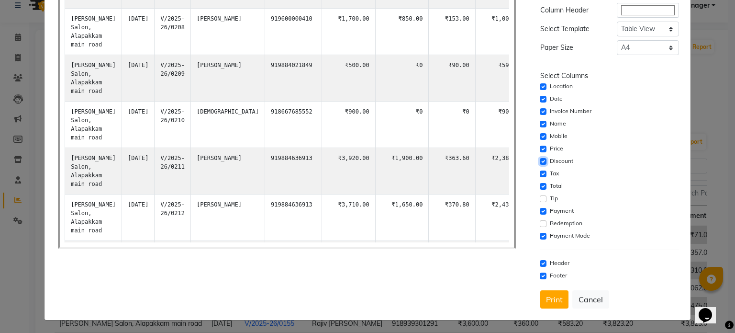
checkbox input "false"
click at [540, 149] on input "checkbox" at bounding box center [543, 149] width 7 height 7
checkbox input "false"
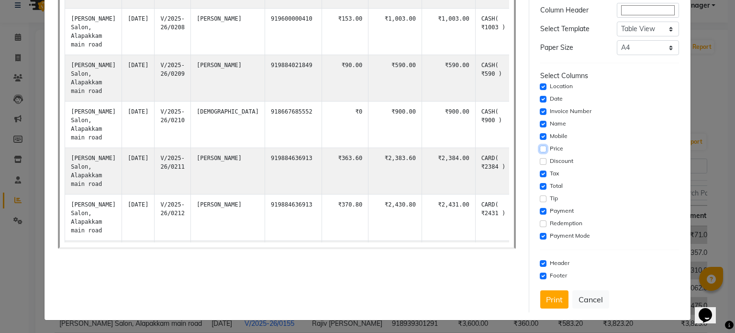
scroll to position [3909, 0]
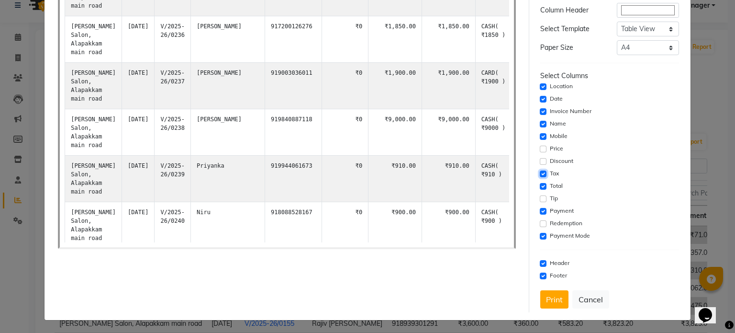
click at [540, 172] on input "checkbox" at bounding box center [543, 173] width 7 height 7
checkbox input "false"
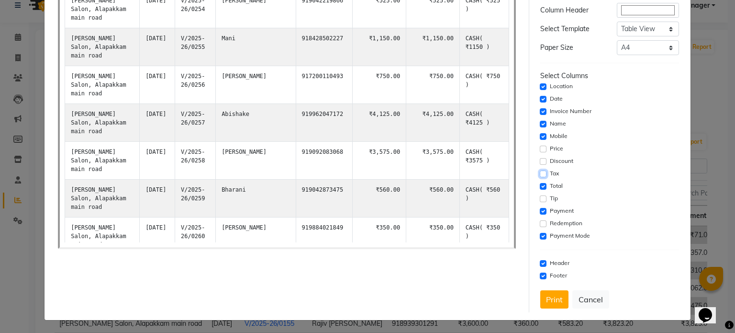
scroll to position [6814, 0]
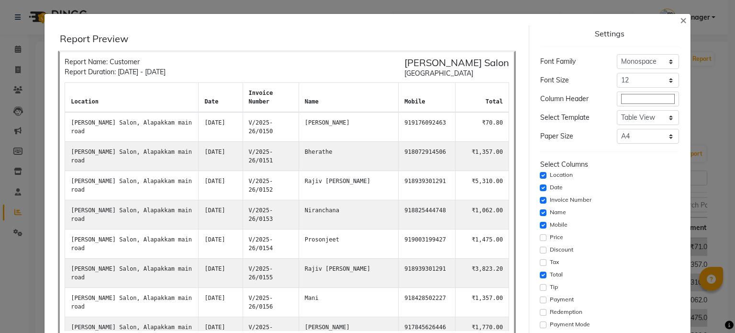
select select "full_report"
select select "pdf"
select select "monospace"
select select "12px"
select select "template_1"
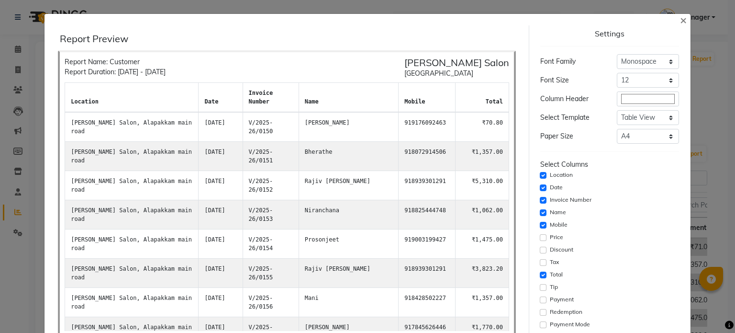
select select "A4"
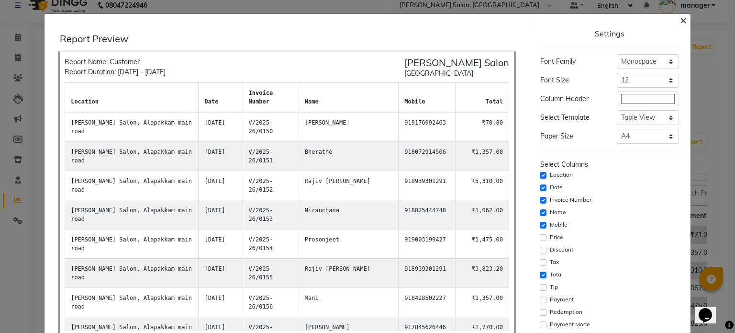
click at [680, 17] on span "×" at bounding box center [683, 19] width 7 height 14
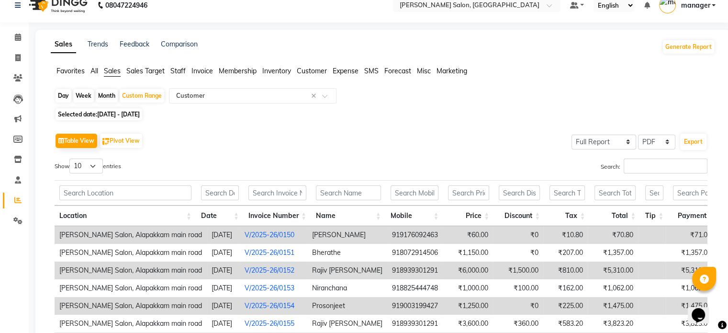
click at [707, 5] on span "manager" at bounding box center [695, 5] width 29 height 10
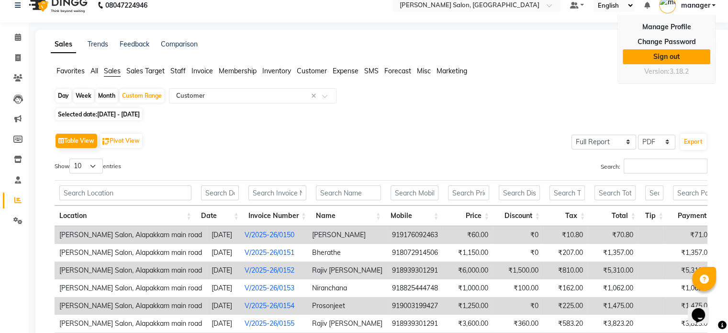
click at [670, 53] on link "Sign out" at bounding box center [667, 56] width 88 height 15
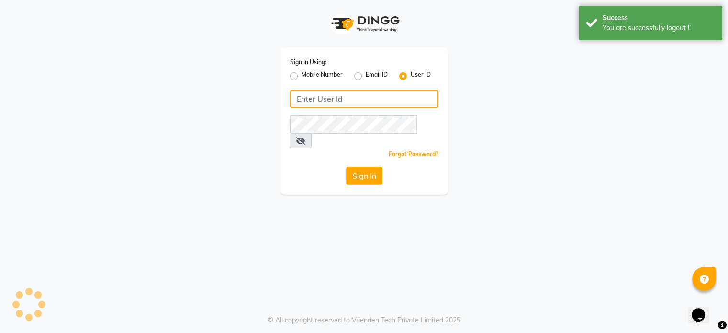
type input "9952551556"
